Goal: Information Seeking & Learning: Learn about a topic

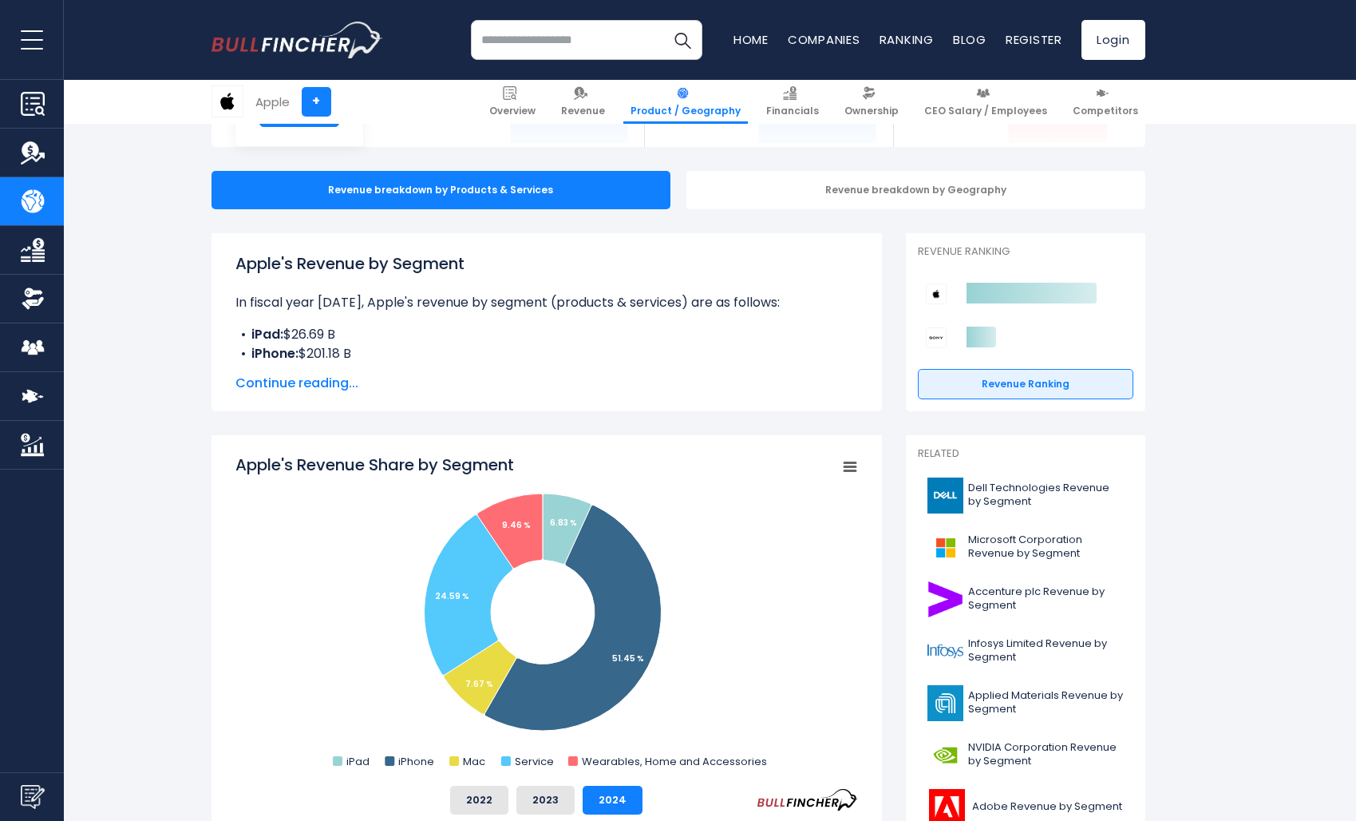
scroll to position [127, 0]
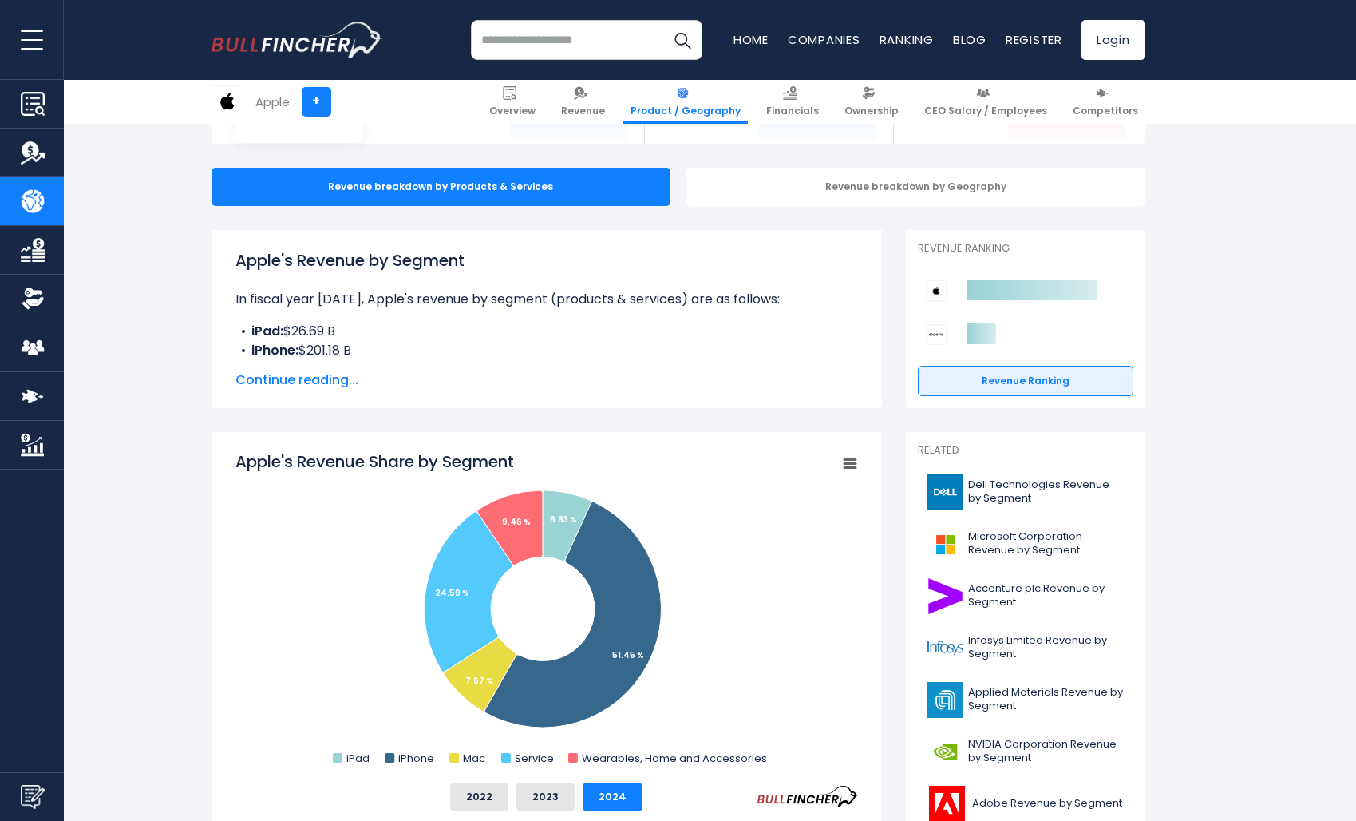
click at [329, 386] on span "Continue reading..." at bounding box center [547, 379] width 623 height 19
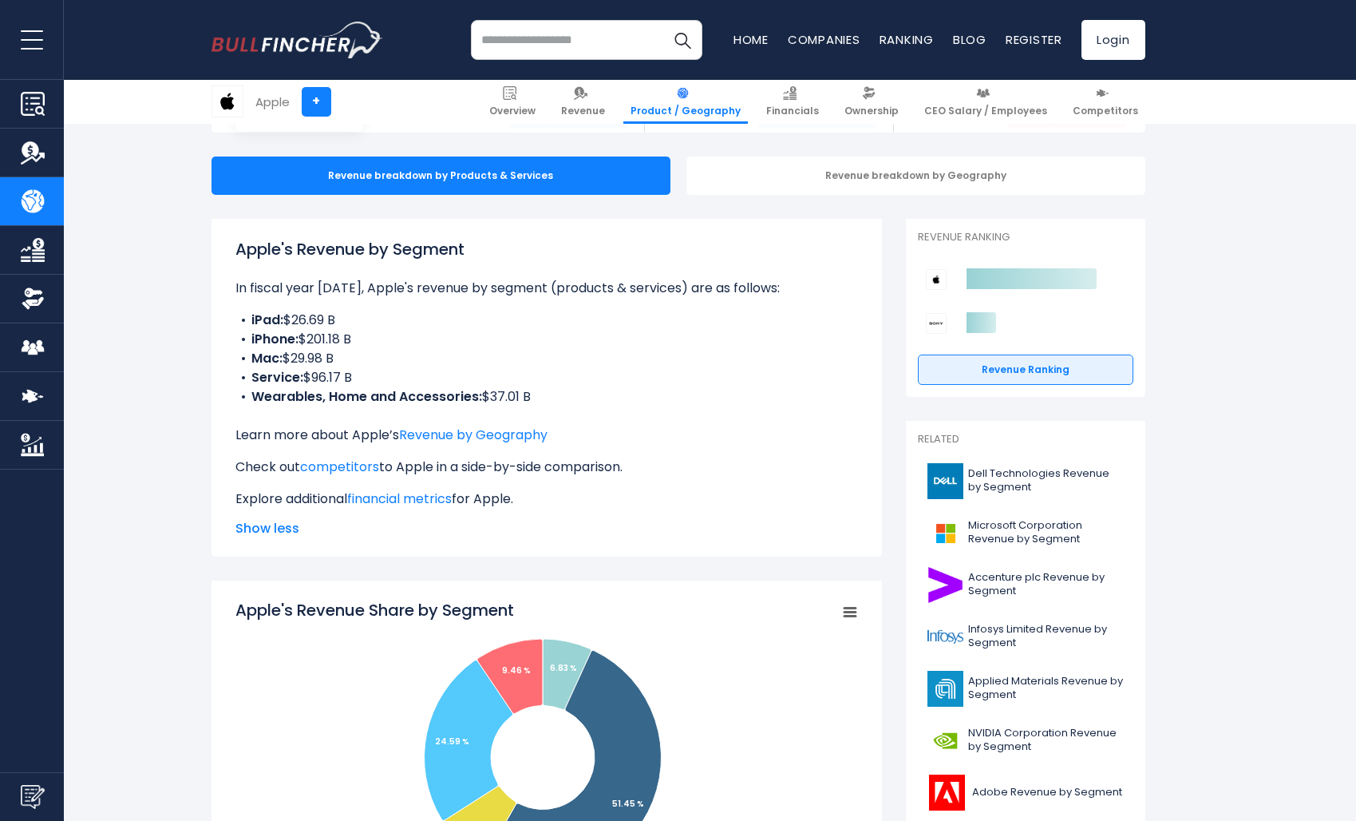
scroll to position [141, 0]
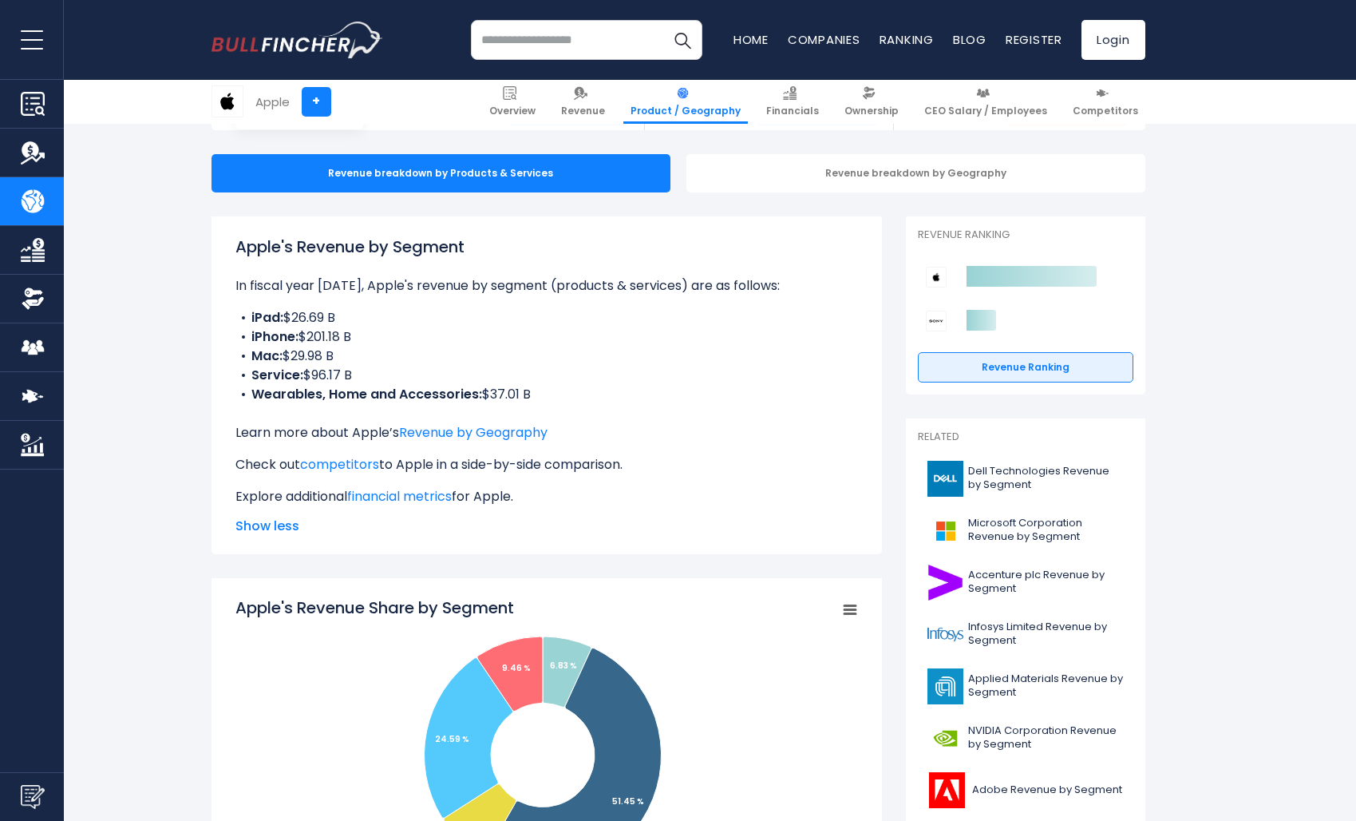
drag, startPoint x: 287, startPoint y: 315, endPoint x: 371, endPoint y: 378, distance: 105.4
click at [371, 378] on ul "iPad: $26.69 B iPhone: $201.18 B Mac: $29.98 B Service: $96.17 B Wearables, Hom…" at bounding box center [547, 356] width 623 height 96
click at [418, 366] on li "Service: $96.17 B" at bounding box center [547, 375] width 623 height 19
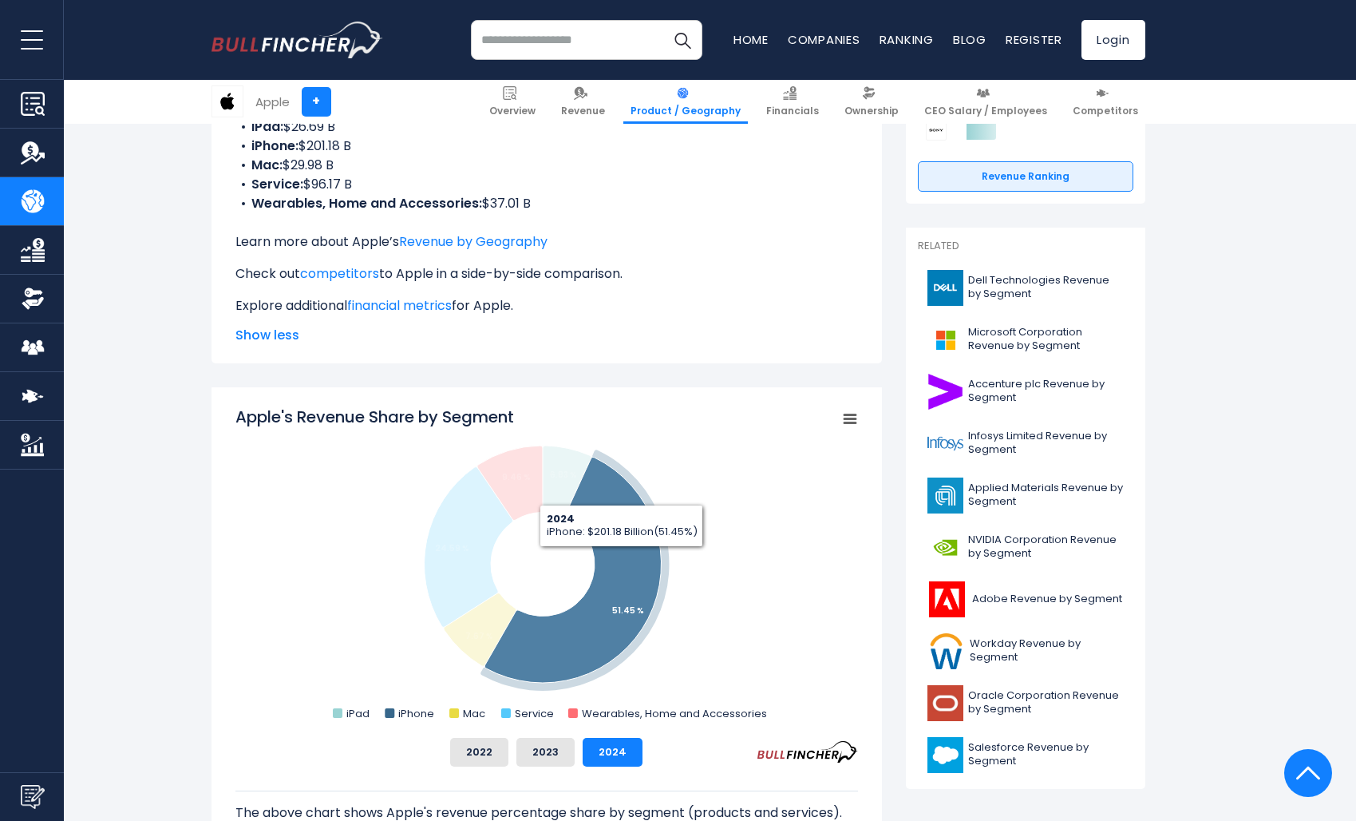
scroll to position [334, 0]
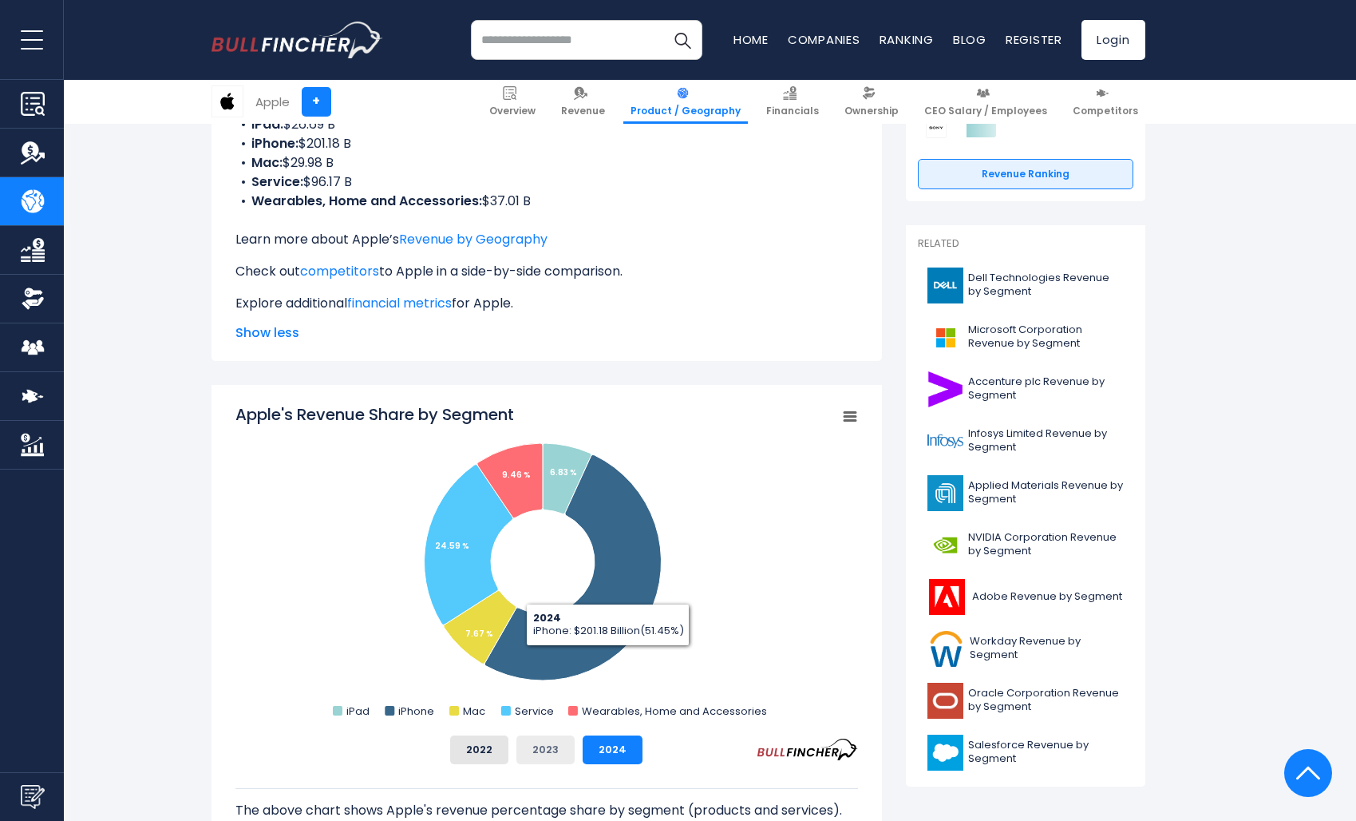
click at [549, 747] on button "2023" at bounding box center [546, 749] width 58 height 29
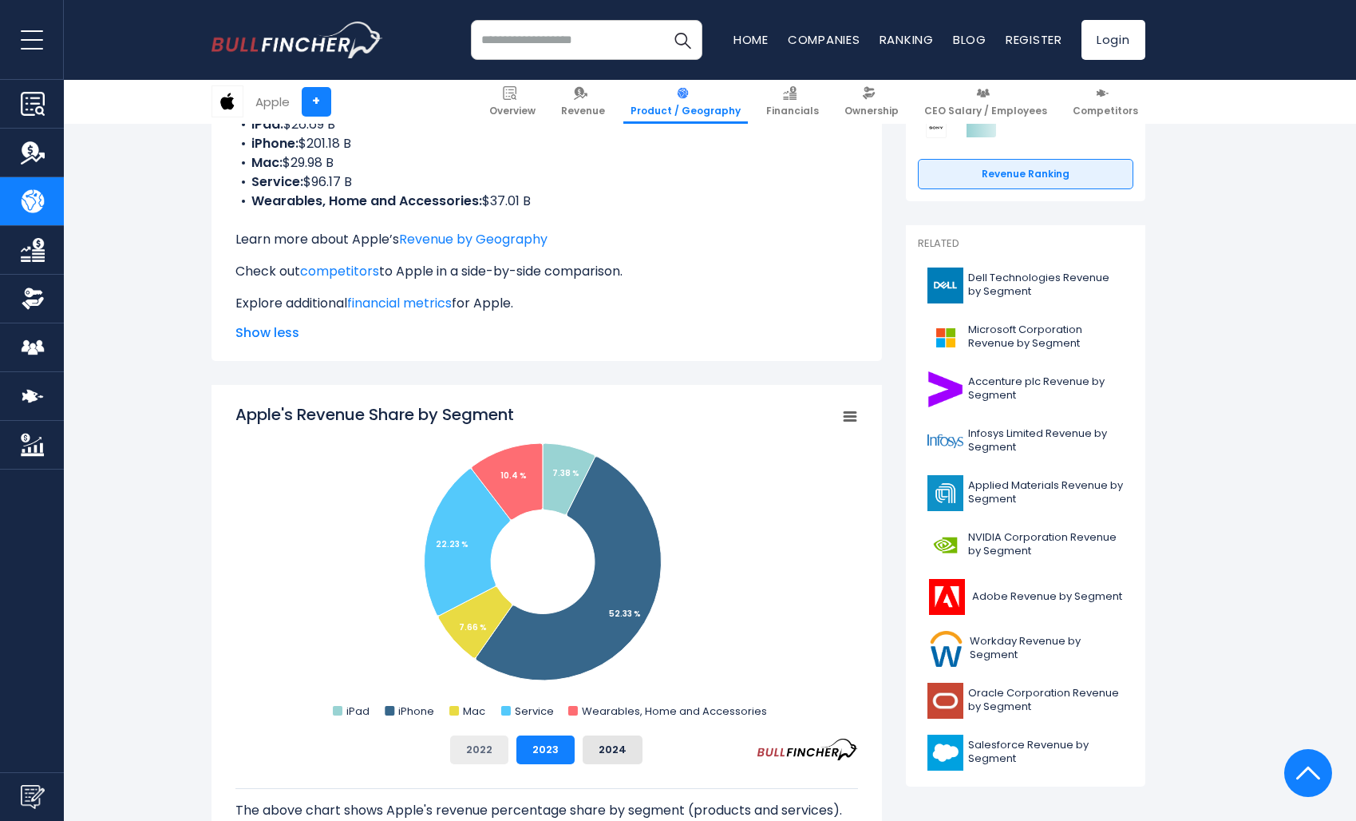
click at [493, 747] on button "2022" at bounding box center [479, 749] width 58 height 29
click at [598, 747] on button "2024" at bounding box center [613, 749] width 60 height 29
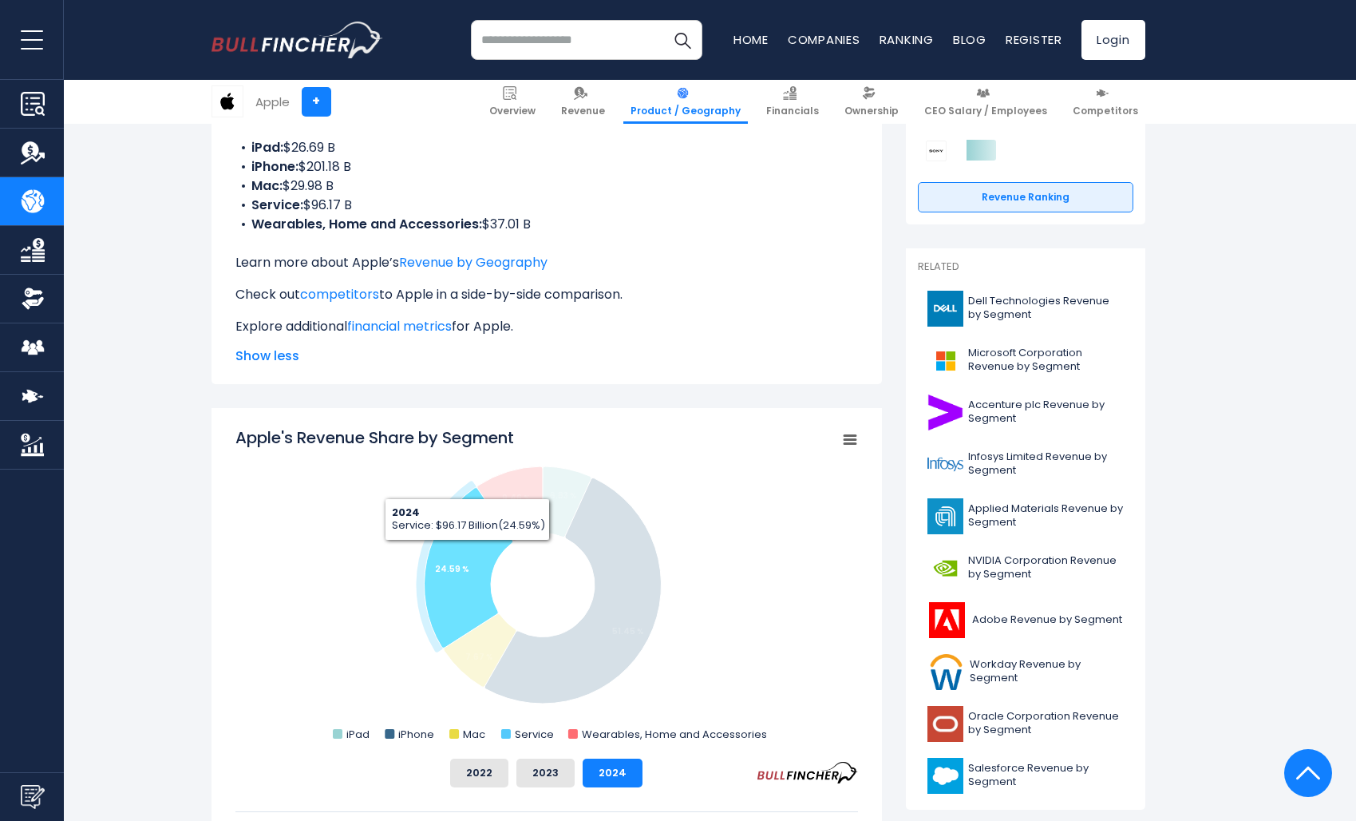
scroll to position [312, 0]
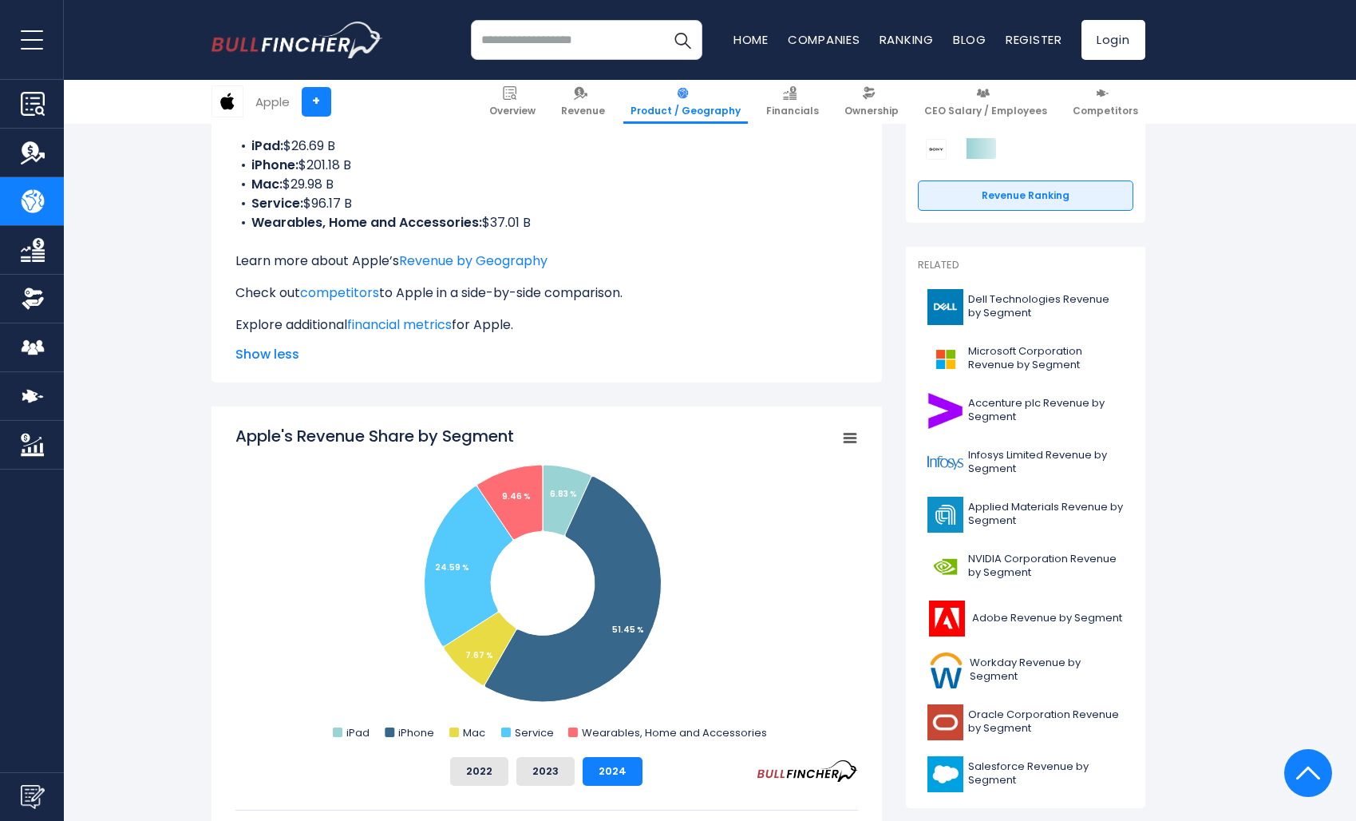
drag, startPoint x: 305, startPoint y: 204, endPoint x: 371, endPoint y: 208, distance: 66.3
click at [371, 206] on li "Service: $96.17 B" at bounding box center [547, 203] width 623 height 19
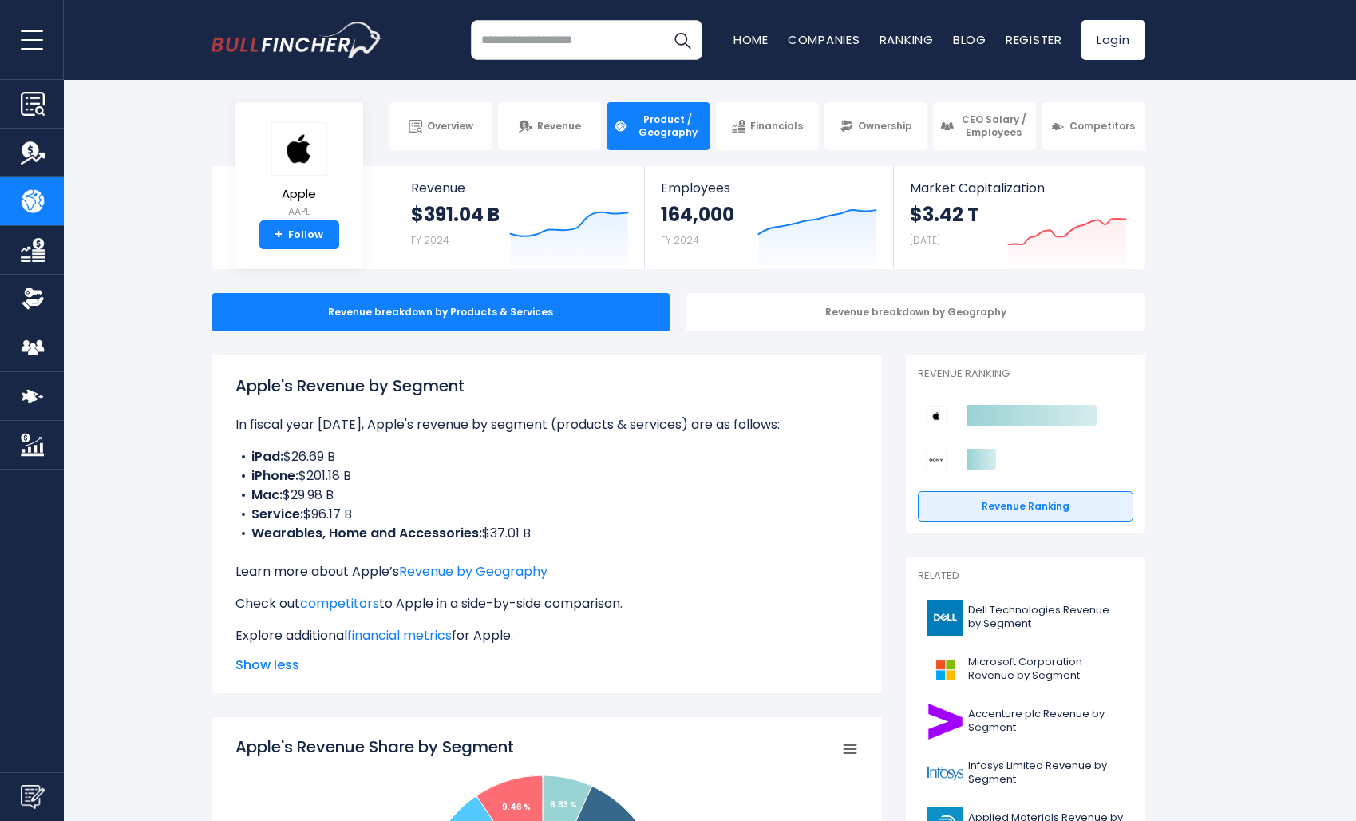
scroll to position [0, 0]
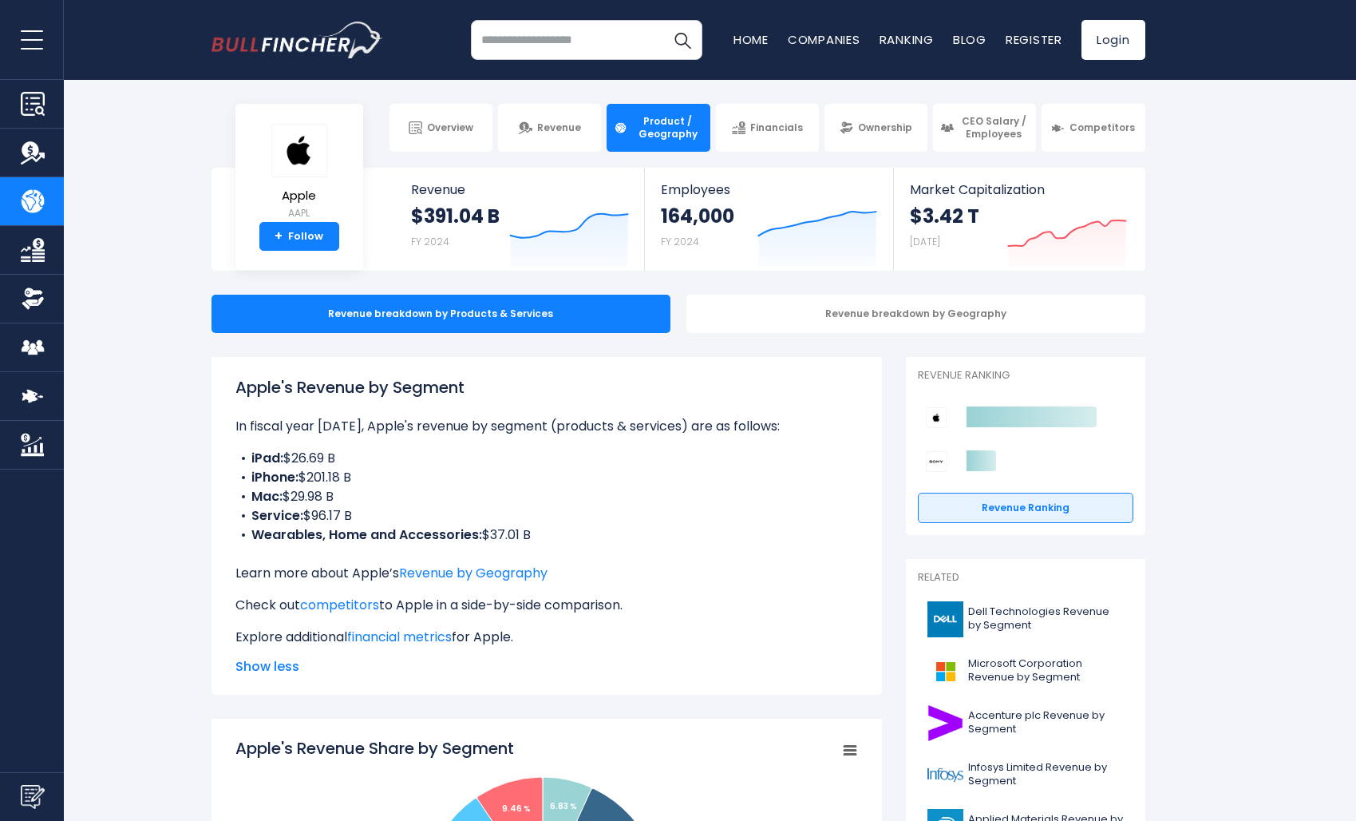
click at [391, 513] on li "Service: $96.17 B" at bounding box center [547, 515] width 623 height 19
drag, startPoint x: 351, startPoint y: 513, endPoint x: 290, endPoint y: 498, distance: 63.3
click at [290, 498] on ul "iPad: $26.69 B iPhone: $201.18 B Mac: $29.98 B Service: $96.17 B Wearables, Hom…" at bounding box center [547, 497] width 623 height 96
click at [290, 498] on li "Mac: $29.98 B" at bounding box center [547, 496] width 623 height 19
drag, startPoint x: 284, startPoint y: 497, endPoint x: 342, endPoint y: 495, distance: 58.3
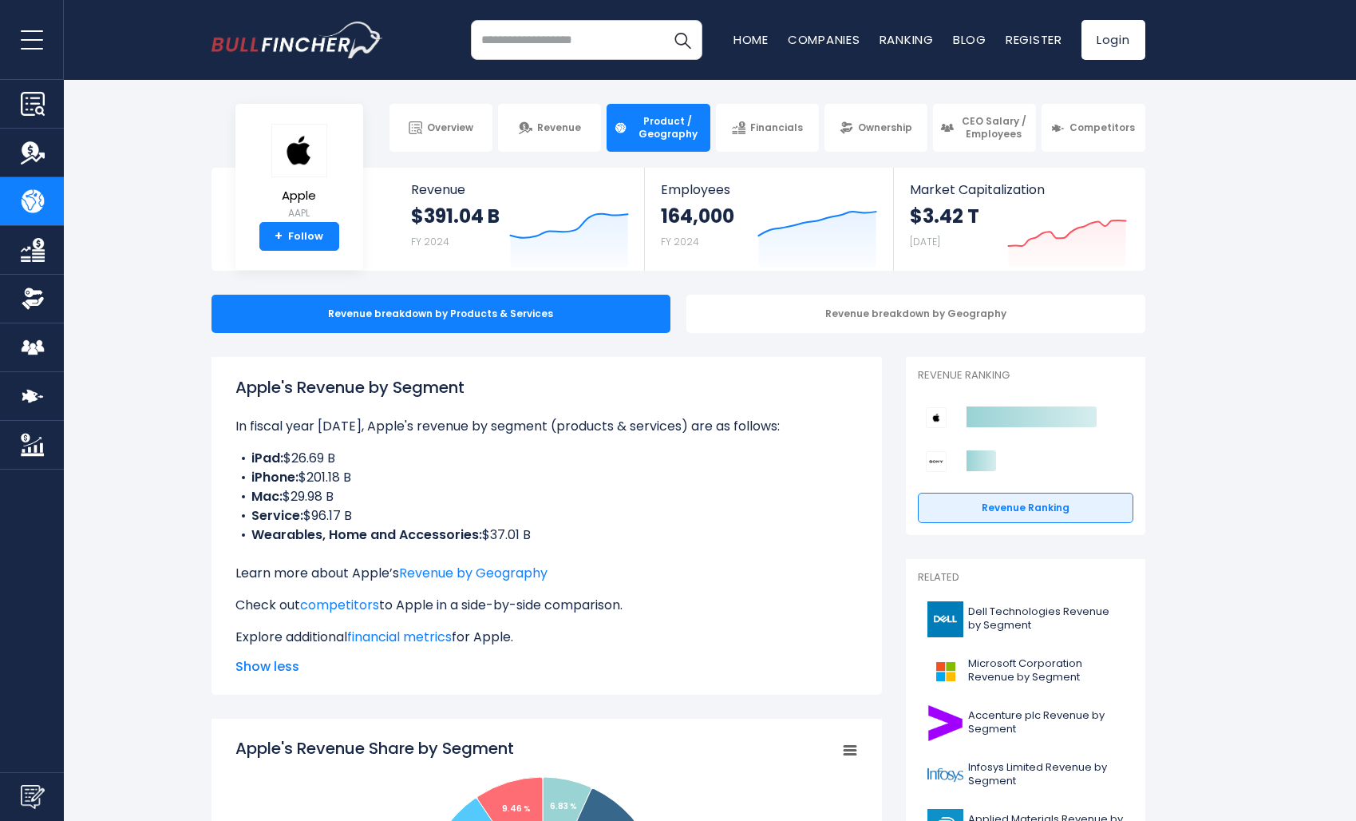
click at [342, 495] on li "Mac: $29.98 B" at bounding box center [547, 496] width 623 height 19
drag, startPoint x: 346, startPoint y: 459, endPoint x: 291, endPoint y: 453, distance: 54.6
click at [290, 453] on li "iPad: $26.69 B" at bounding box center [547, 458] width 623 height 19
click at [291, 453] on li "iPad: $26.69 B" at bounding box center [547, 458] width 623 height 19
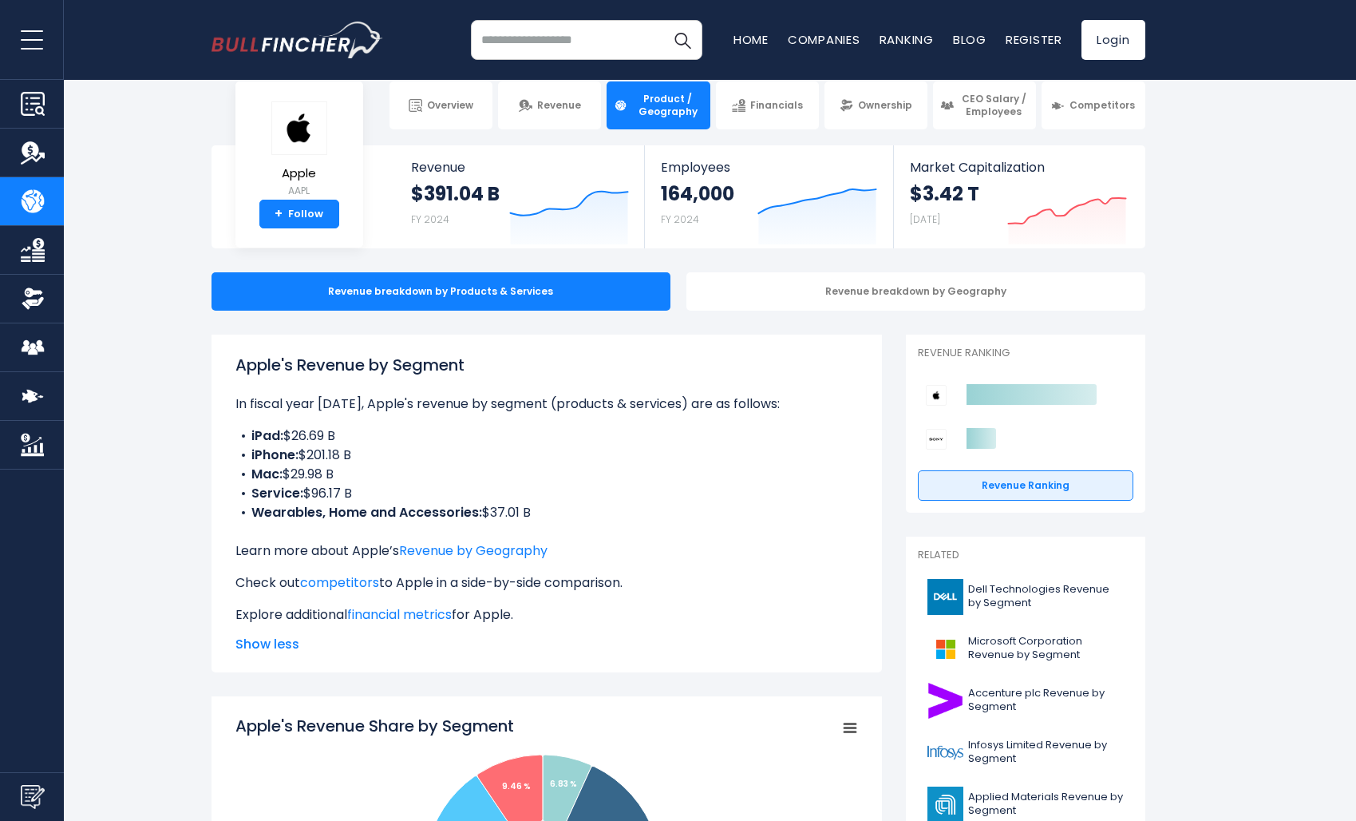
scroll to position [25, 0]
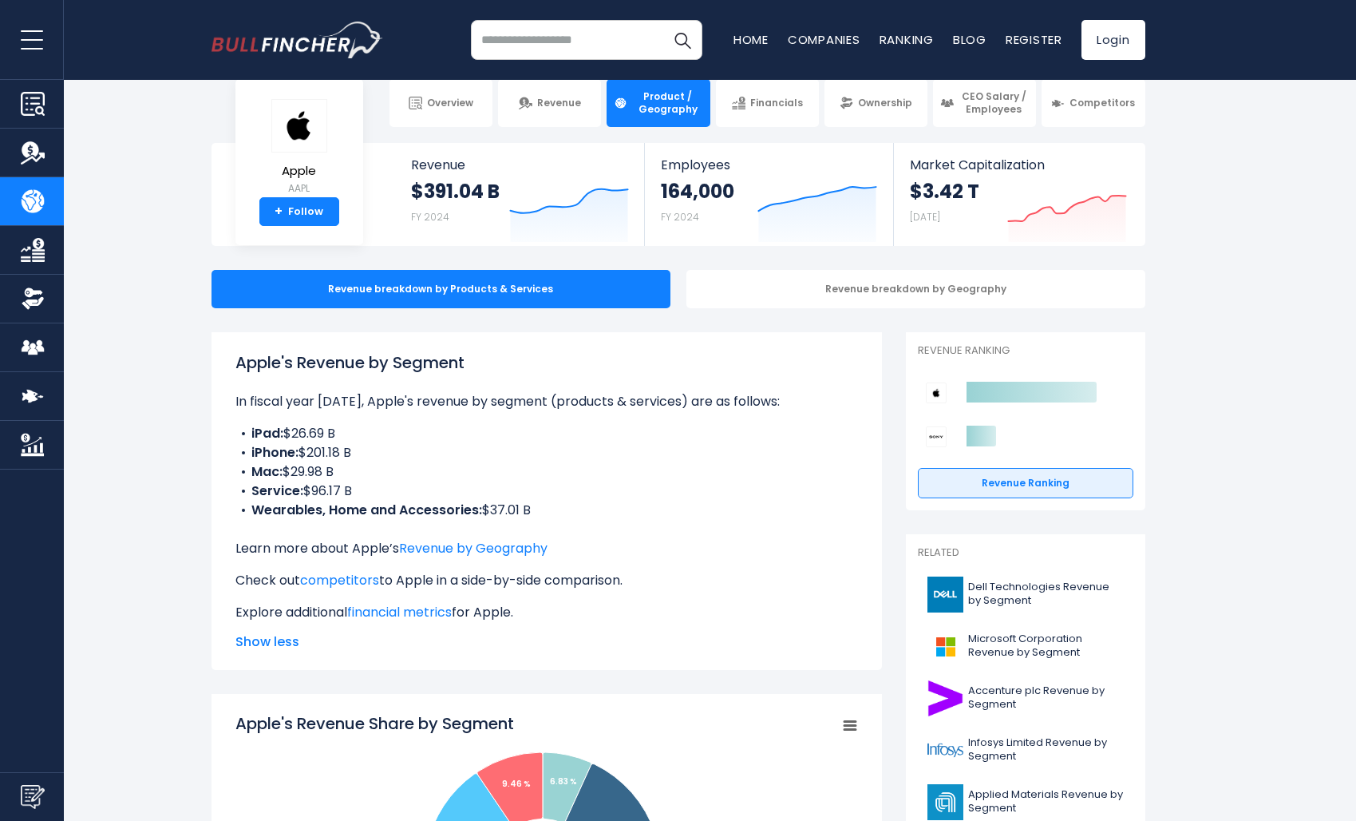
drag, startPoint x: 485, startPoint y: 509, endPoint x: 536, endPoint y: 516, distance: 51.5
click at [536, 515] on li "Wearables, Home and Accessories: $37.01 B" at bounding box center [547, 510] width 623 height 19
click at [533, 517] on li "Wearables, Home and Accessories: $37.01 B" at bounding box center [547, 510] width 623 height 19
drag, startPoint x: 275, startPoint y: 506, endPoint x: 505, endPoint y: 514, distance: 229.3
click at [505, 513] on li "Wearables, Home and Accessories: $37.01 B" at bounding box center [547, 510] width 623 height 19
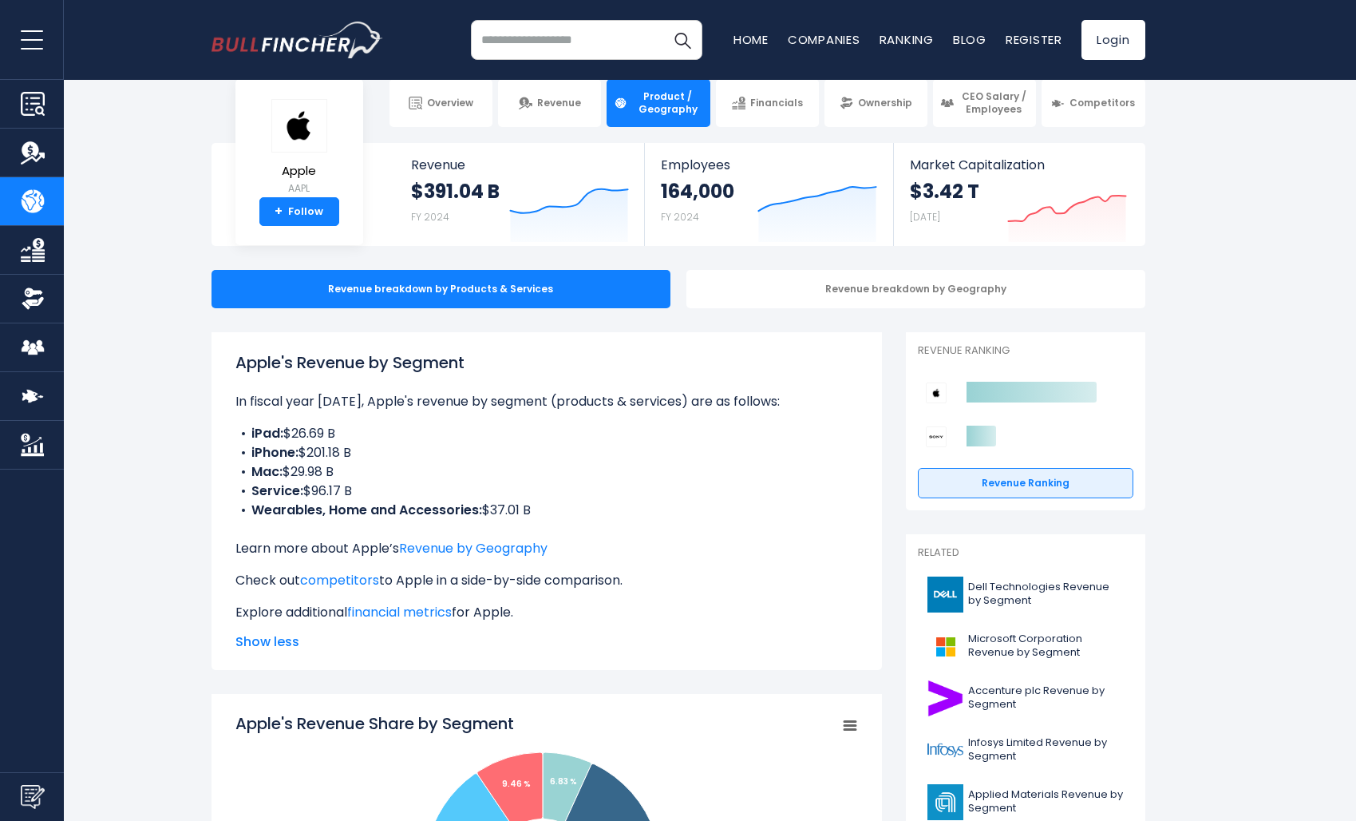
click at [505, 514] on li "Wearables, Home and Accessories: $37.01 B" at bounding box center [547, 510] width 623 height 19
drag, startPoint x: 485, startPoint y: 512, endPoint x: 524, endPoint y: 519, distance: 40.6
click at [524, 518] on li "Wearables, Home and Accessories: $37.01 B" at bounding box center [547, 510] width 623 height 19
click at [524, 519] on li "Wearables, Home and Accessories: $37.01 B" at bounding box center [547, 510] width 623 height 19
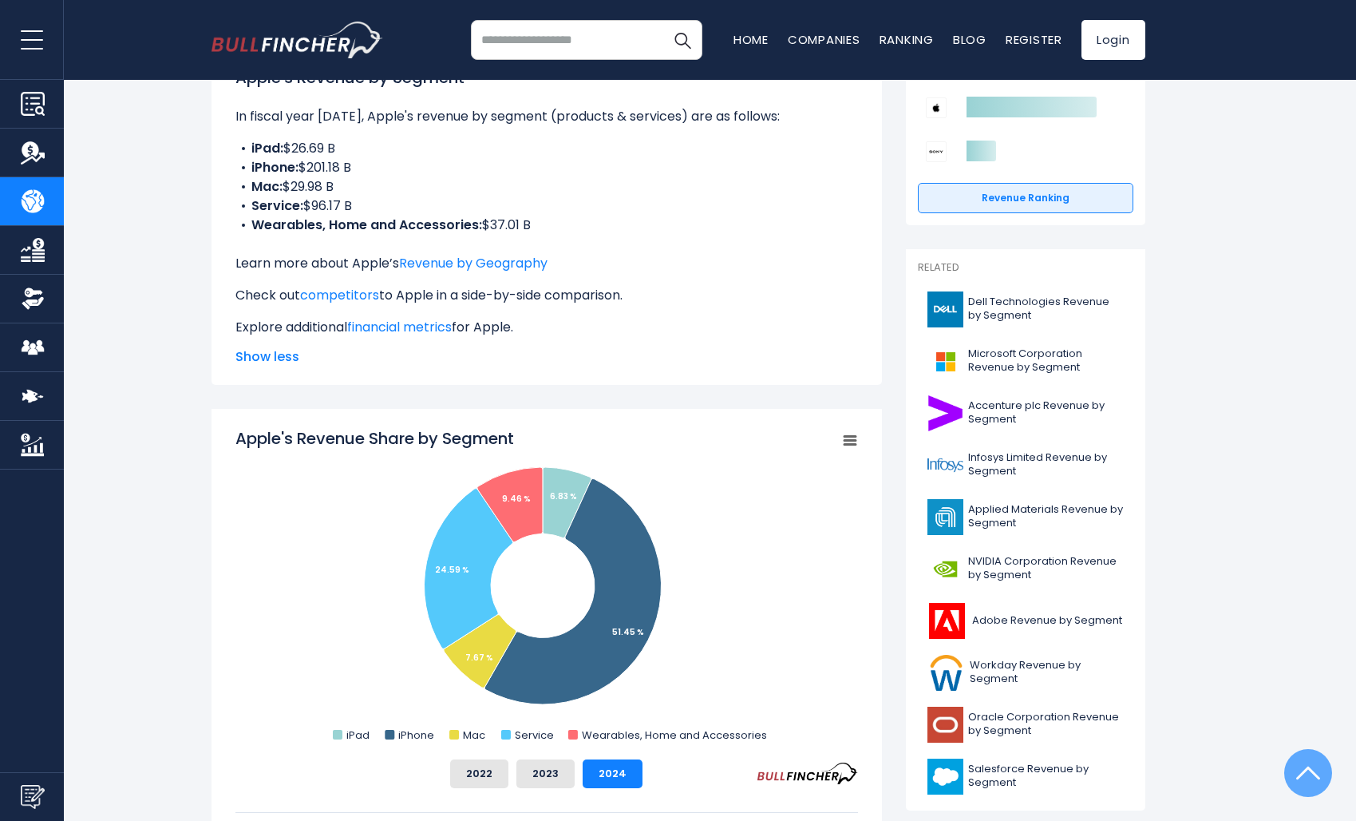
scroll to position [0, 0]
